Goal: Task Accomplishment & Management: Use online tool/utility

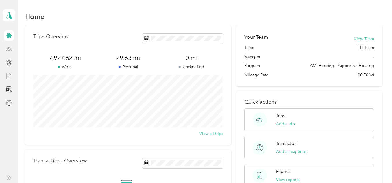
scroll to position [29, 0]
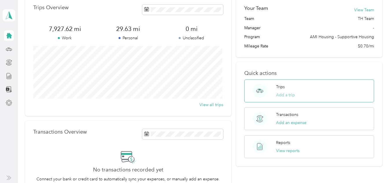
click at [289, 95] on button "Add a trip" at bounding box center [285, 95] width 19 height 6
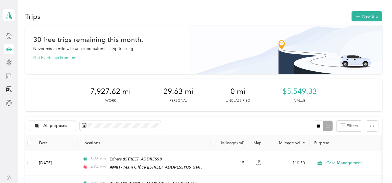
click at [8, 52] on icon at bounding box center [9, 49] width 6 height 6
